Goal: Task Accomplishment & Management: Manage account settings

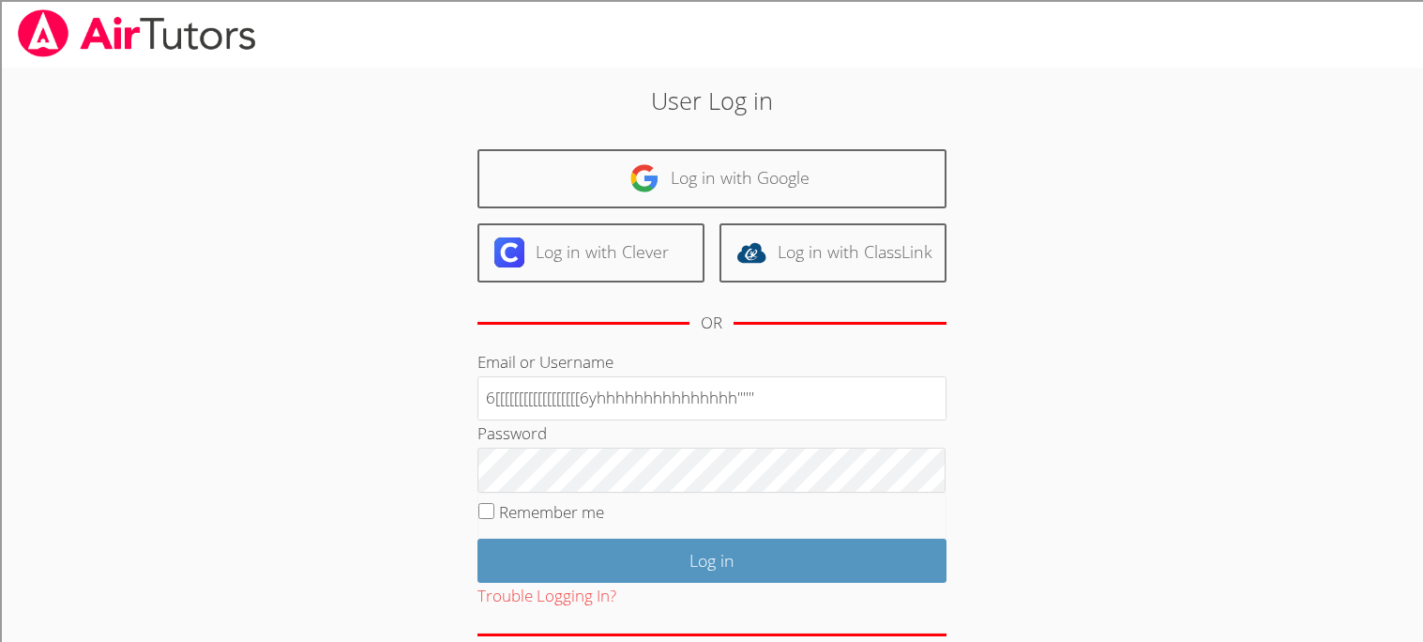
type input "6[[[[[[[[[[[[[[[[[[6yhhhhhhhhhhhhhhh''''''"
click at [477, 538] on input "Log in" at bounding box center [711, 560] width 469 height 44
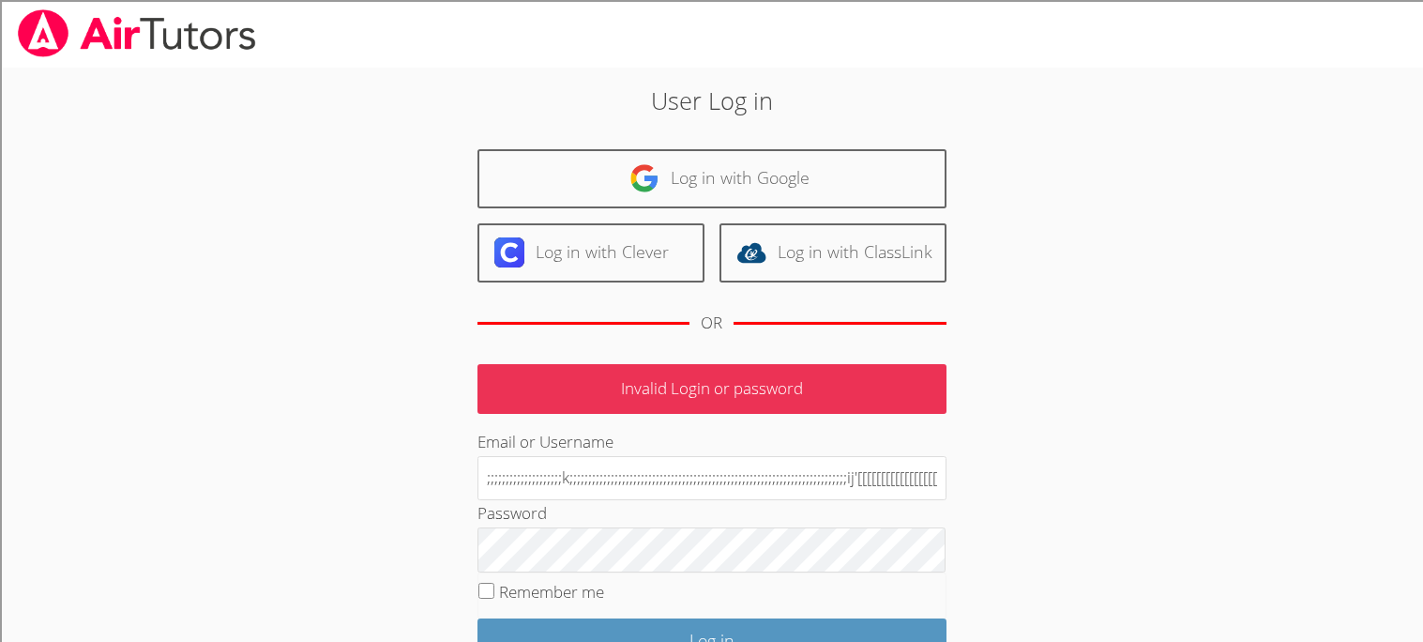
scroll to position [0, 336]
type input ";;;;;;;;;;;;;;;;;;;;;;;;;;;;;;;;;;;;;;;;;;;;;;;;;;;;;;;;;;;;;;;;;;;;;;;;;;;;;;;…"
click at [819, 297] on div "OR" at bounding box center [711, 323] width 469 height 52
click at [533, 331] on div "OR" at bounding box center [711, 323] width 469 height 52
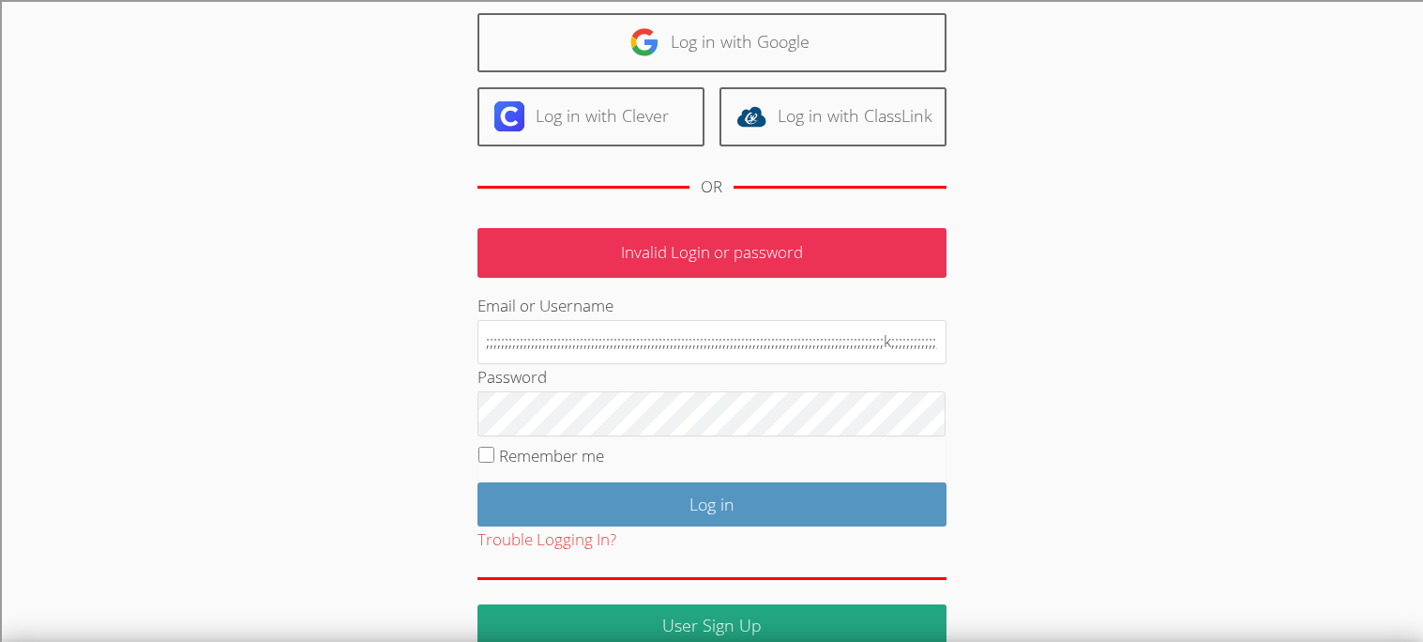
scroll to position [168, 0]
